Goal: Check status: Check status

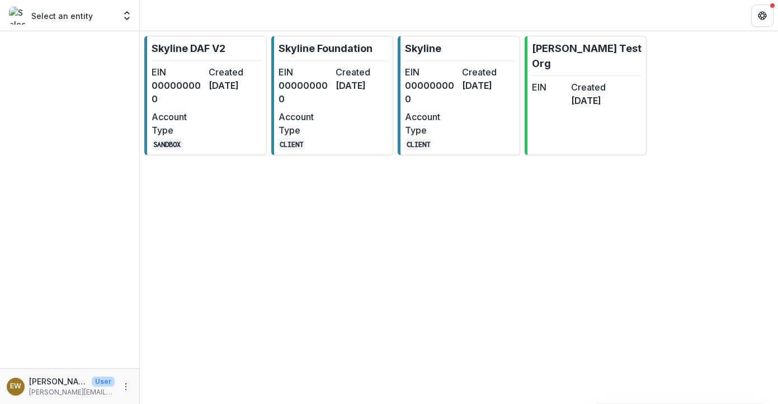
click at [300, 39] on link "Skyline Foundation EIN 000000000 Created [DATE] Account Type CLIENT" at bounding box center [332, 96] width 122 height 120
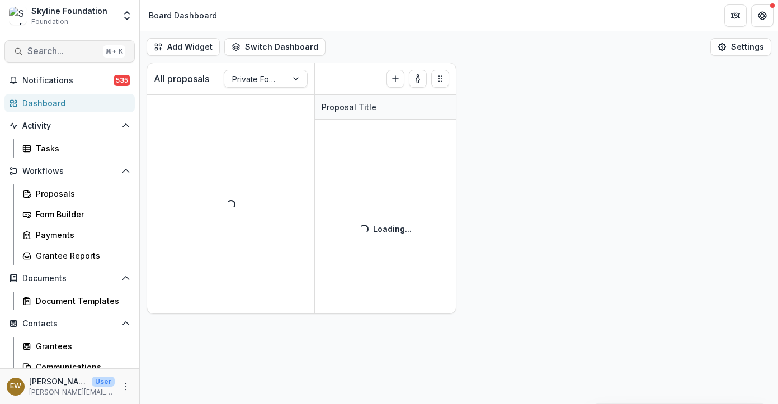
click at [69, 49] on span "Search..." at bounding box center [62, 51] width 71 height 11
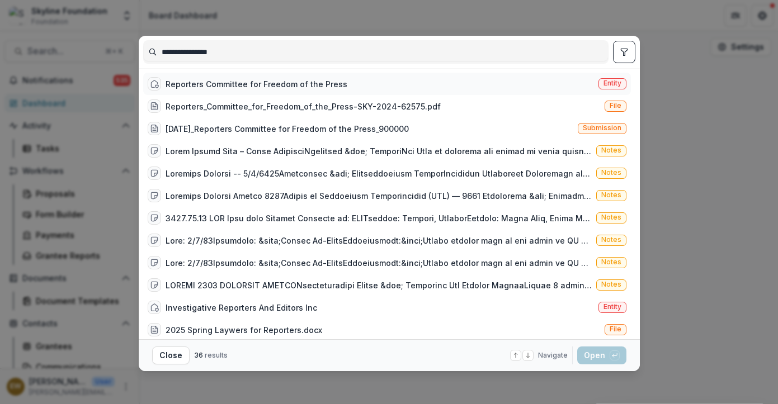
type input "**********"
click at [277, 86] on div "Reporters Committee for Freedom of the Press" at bounding box center [256, 84] width 182 height 12
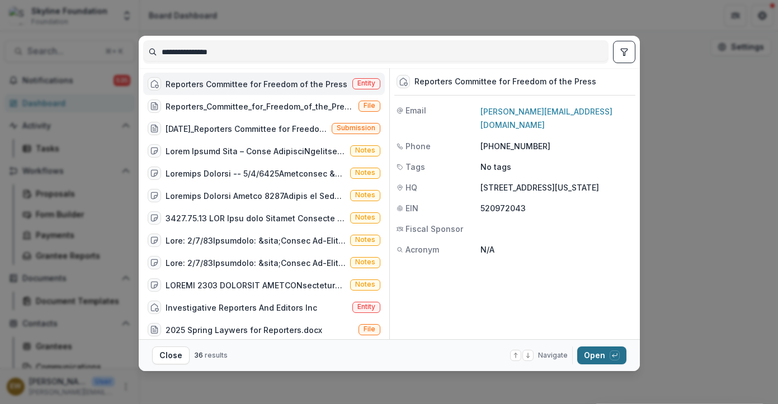
click at [588, 353] on button "Open with enter key" at bounding box center [601, 356] width 49 height 18
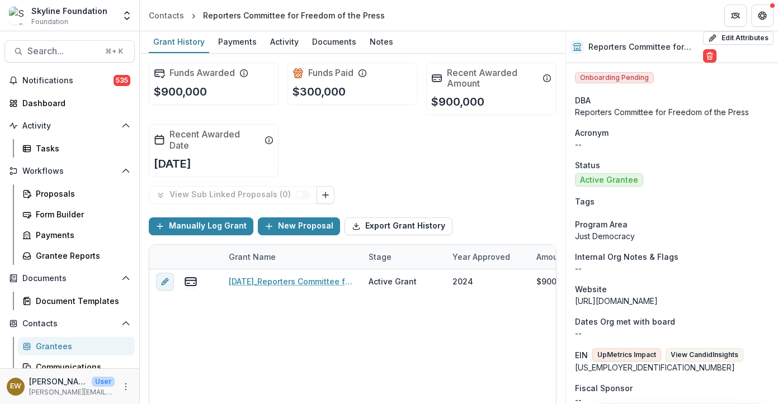
drag, startPoint x: 385, startPoint y: 285, endPoint x: 608, endPoint y: 271, distance: 223.5
click at [608, 271] on div "Grant History Payments Activity Documents Notes Funds Awarded $900,000 Funds Pa…" at bounding box center [459, 217] width 638 height 373
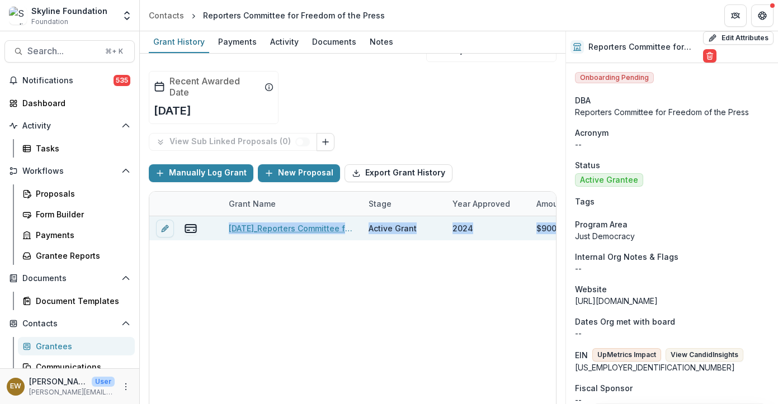
drag, startPoint x: 452, startPoint y: 278, endPoint x: 236, endPoint y: 406, distance: 251.2
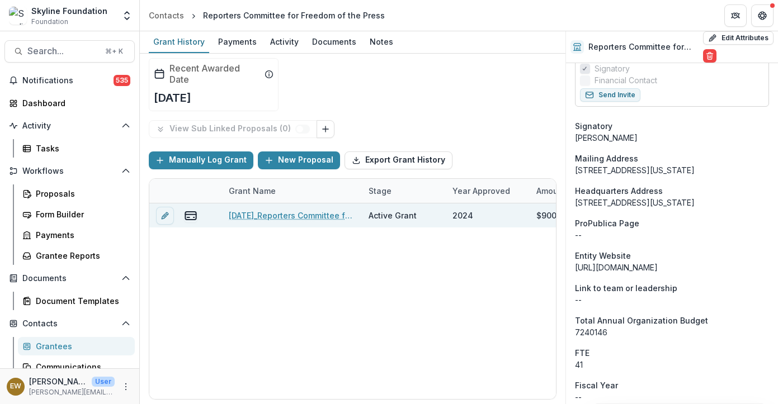
scroll to position [0, 0]
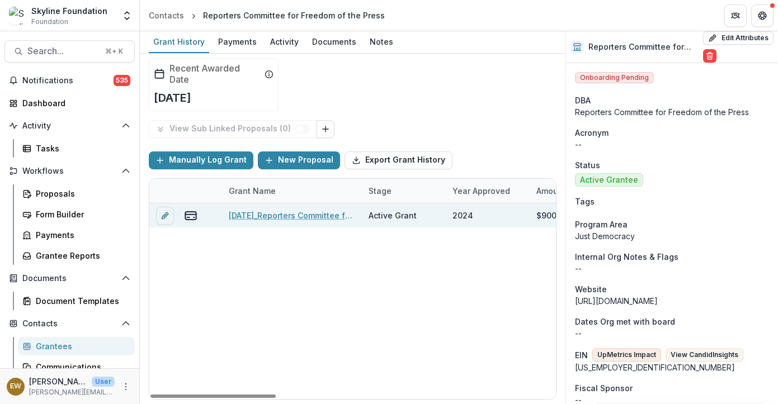
click at [252, 212] on link "[DATE]_Reporters Committee for Freedom of the Press_900000" at bounding box center [292, 216] width 126 height 12
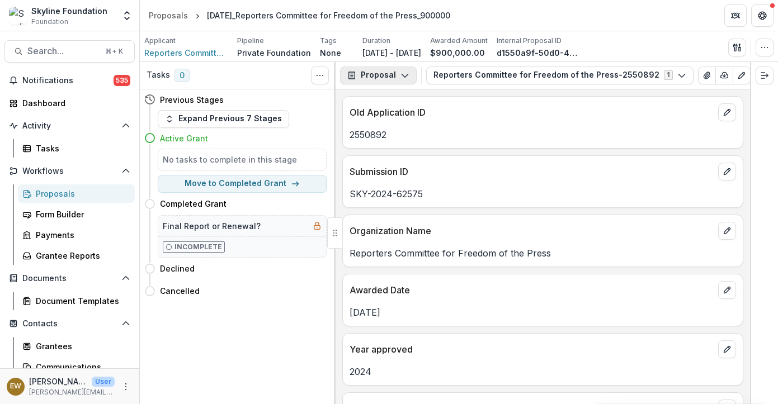
click at [370, 78] on button "Proposal" at bounding box center [378, 76] width 77 height 18
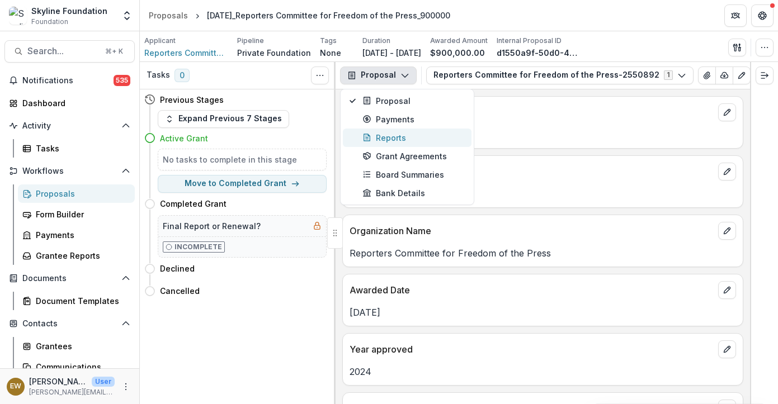
click at [396, 139] on div "Reports" at bounding box center [413, 138] width 102 height 12
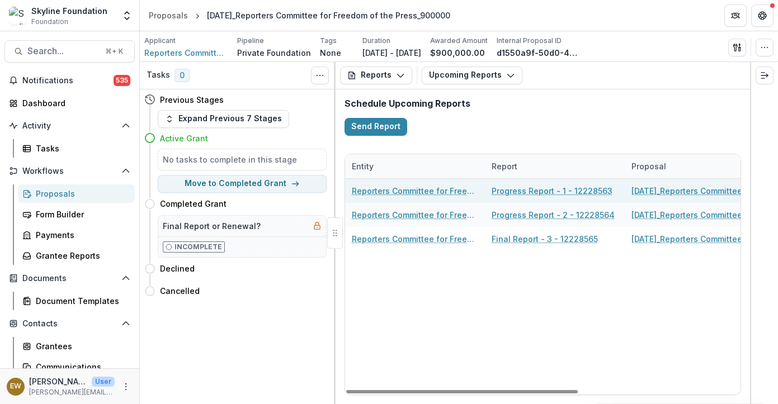
click at [528, 190] on link "Progress Report - 1 - 12228563" at bounding box center [551, 191] width 121 height 12
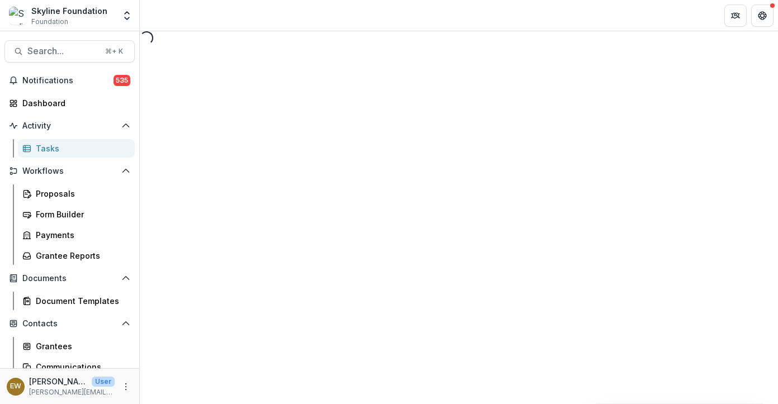
select select "********"
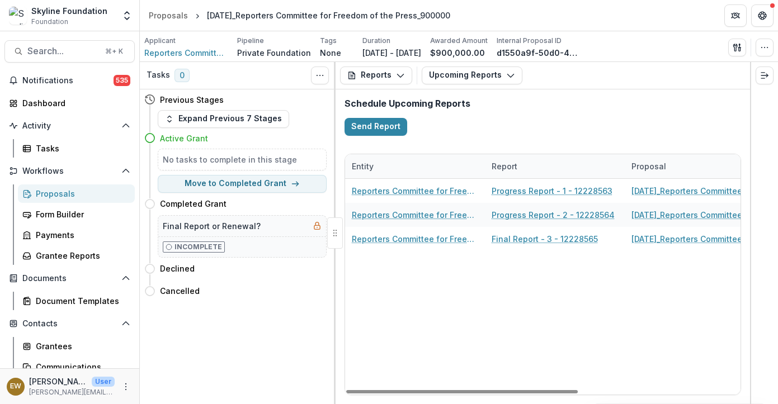
drag, startPoint x: 480, startPoint y: 317, endPoint x: 467, endPoint y: 332, distance: 19.4
click at [467, 332] on div "Reporters Committee for Freedom of the Press Progress Report - 1 - 12228563 [DA…" at bounding box center [680, 287] width 671 height 216
drag, startPoint x: 471, startPoint y: 278, endPoint x: 375, endPoint y: 278, distance: 95.6
click at [375, 278] on div "Reporters Committee for Freedom of the Press Progress Report - 1 - 12228563 [DA…" at bounding box center [680, 287] width 671 height 216
click at [391, 374] on div "Reporters Committee for Freedom of the Press Progress Report - 1 - 12228563 [DA…" at bounding box center [680, 287] width 671 height 216
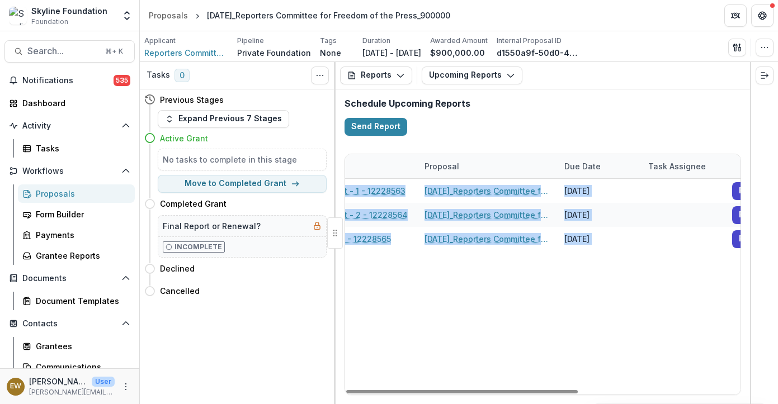
scroll to position [0, 276]
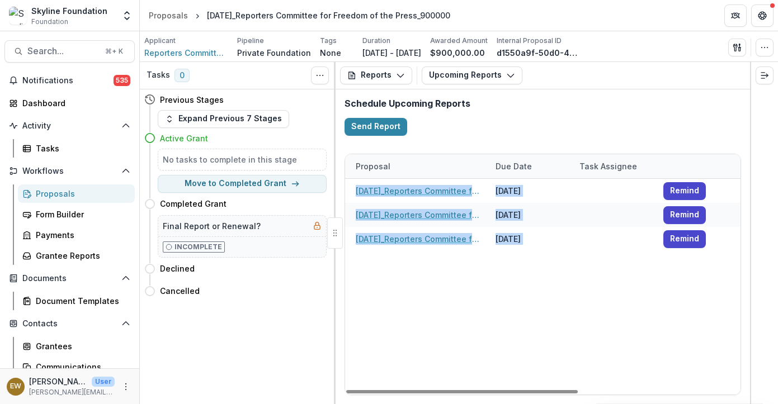
drag, startPoint x: 404, startPoint y: 147, endPoint x: 687, endPoint y: 287, distance: 315.0
click at [777, 267] on html "Skip to content Skyline Foundation Foundation Aggregate Analysis Foundations Sk…" at bounding box center [389, 202] width 778 height 404
click at [614, 311] on div "Reporters Committee for Freedom of the Press Progress Report - 1 - 12228563 [DA…" at bounding box center [404, 287] width 671 height 216
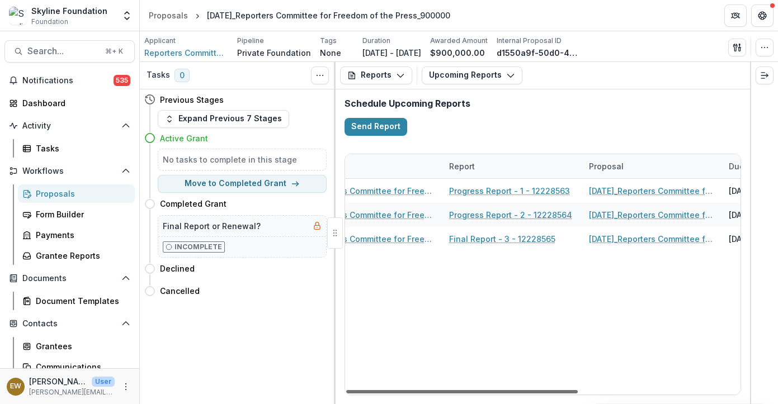
drag, startPoint x: 610, startPoint y: 392, endPoint x: 473, endPoint y: 394, distance: 137.0
click at [472, 394] on div at bounding box center [461, 391] width 231 height 3
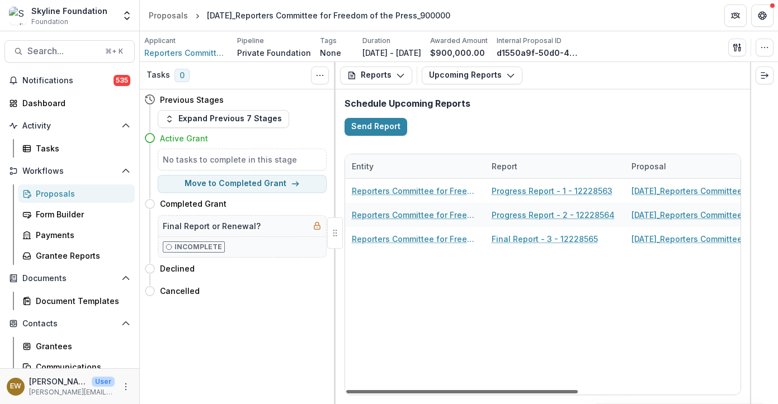
drag, startPoint x: 428, startPoint y: 391, endPoint x: 356, endPoint y: 377, distance: 73.4
click at [356, 390] on div at bounding box center [461, 391] width 231 height 3
